Goal: Book appointment/travel/reservation

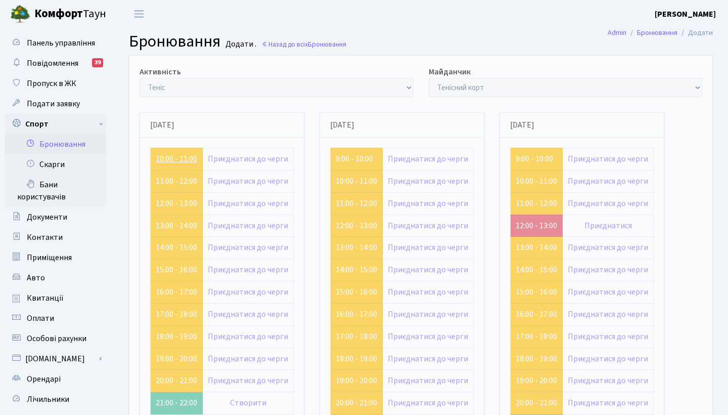
click at [179, 160] on link "10:00 - 11:00" at bounding box center [176, 158] width 41 height 11
click at [178, 157] on link "10:00 - 11:00" at bounding box center [176, 158] width 41 height 11
click at [168, 179] on link "11:00 - 12:00" at bounding box center [176, 180] width 41 height 11
click at [177, 222] on link "13:00 - 14:00" at bounding box center [176, 225] width 41 height 11
